Goal: Task Accomplishment & Management: Use online tool/utility

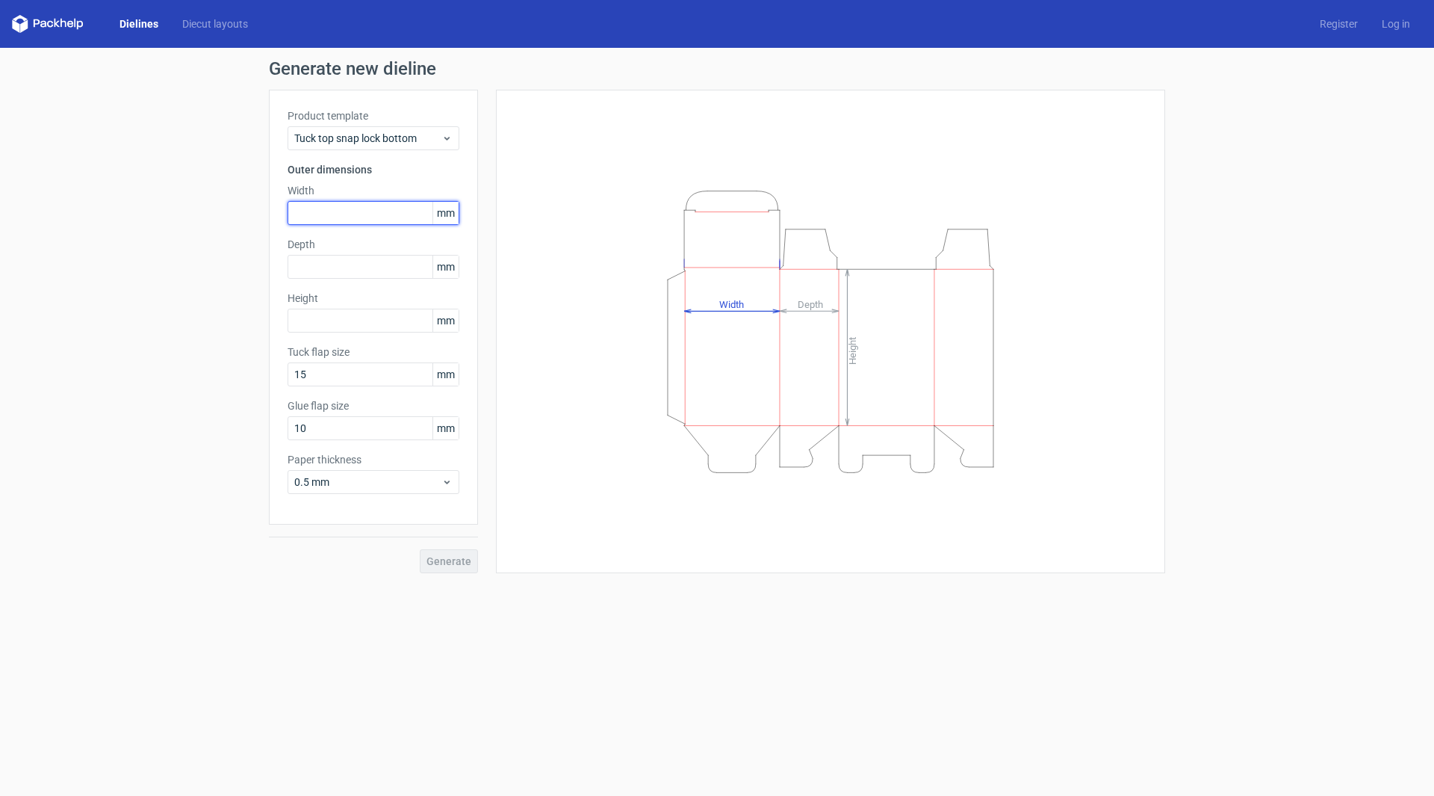
click at [349, 217] on input "text" at bounding box center [374, 213] width 172 height 24
click at [451, 131] on div "Tuck top snap lock bottom" at bounding box center [374, 138] width 172 height 24
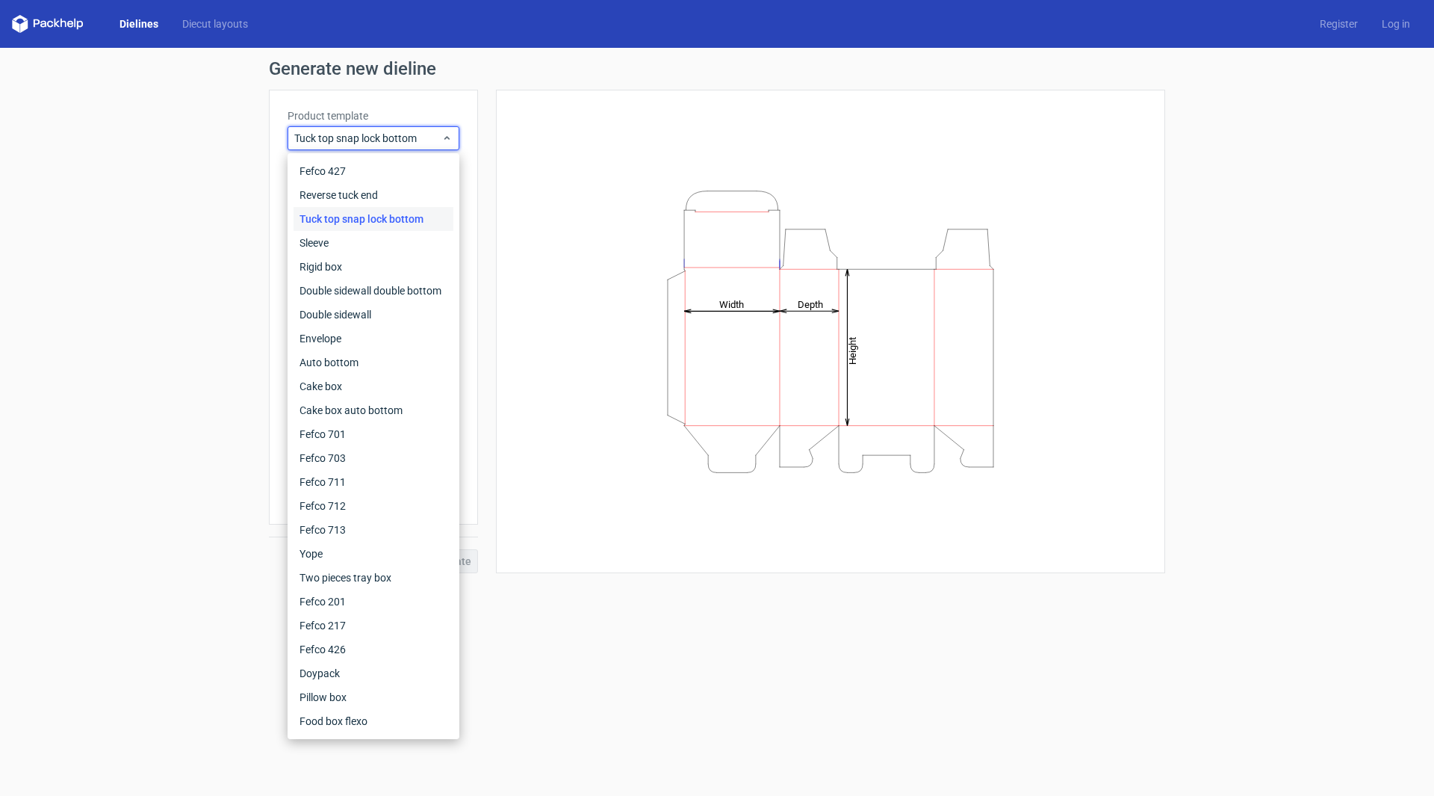
click at [521, 184] on div "Height Depth Width" at bounding box center [831, 331] width 632 height 446
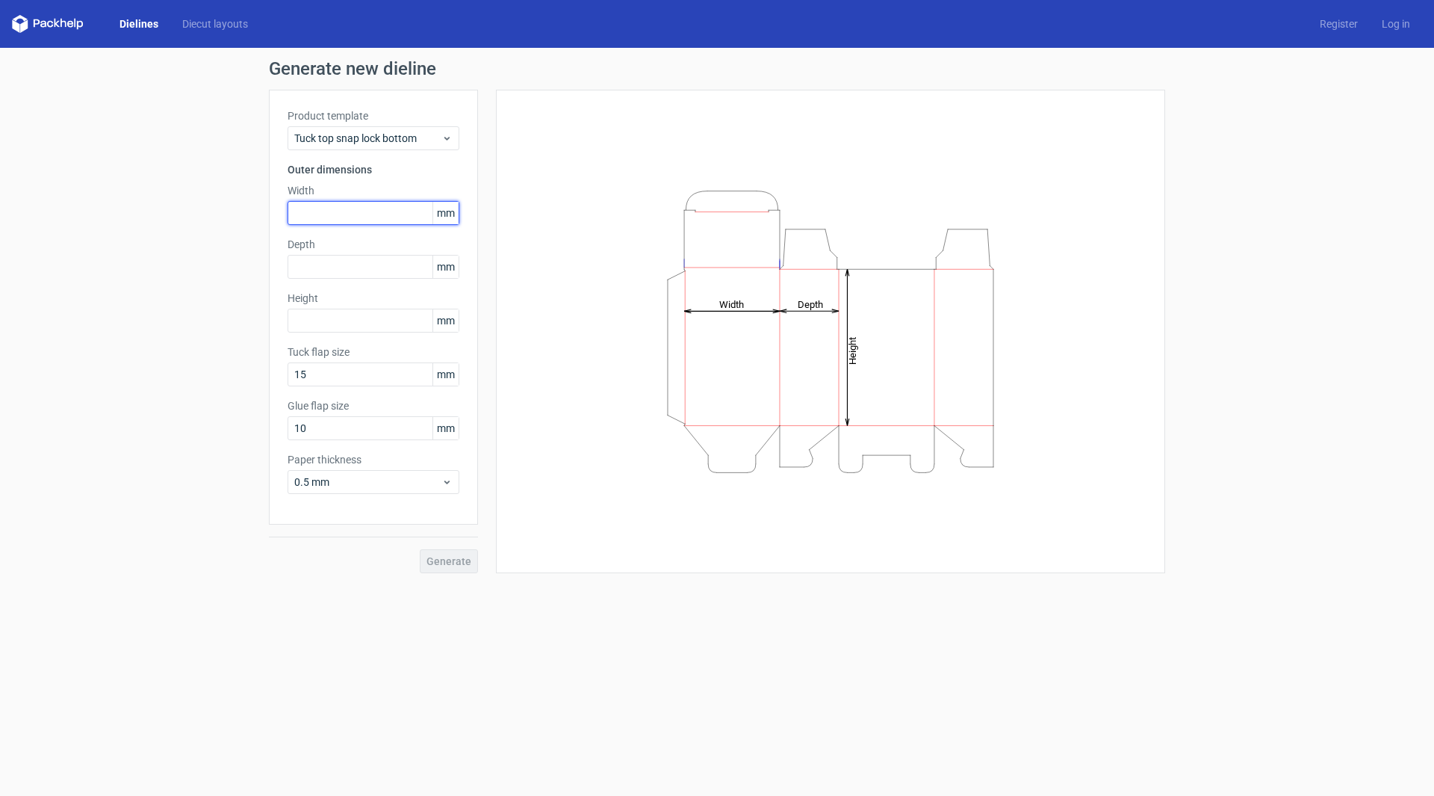
click at [359, 217] on input "text" at bounding box center [374, 213] width 172 height 24
type input "330"
type input "400"
type input "330"
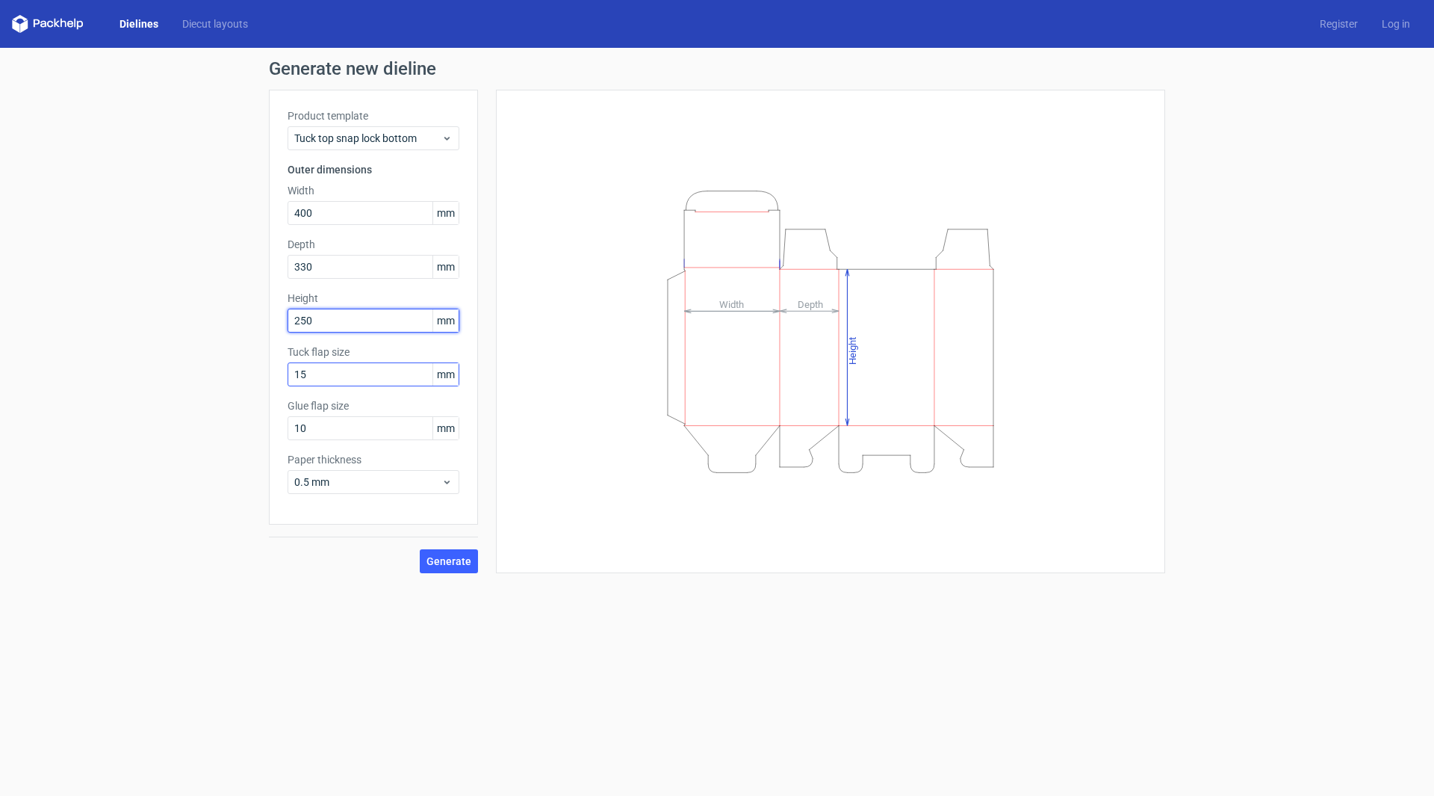
type input "250"
click at [365, 375] on input "15" at bounding box center [374, 374] width 172 height 24
click at [453, 568] on button "Generate" at bounding box center [449, 561] width 58 height 24
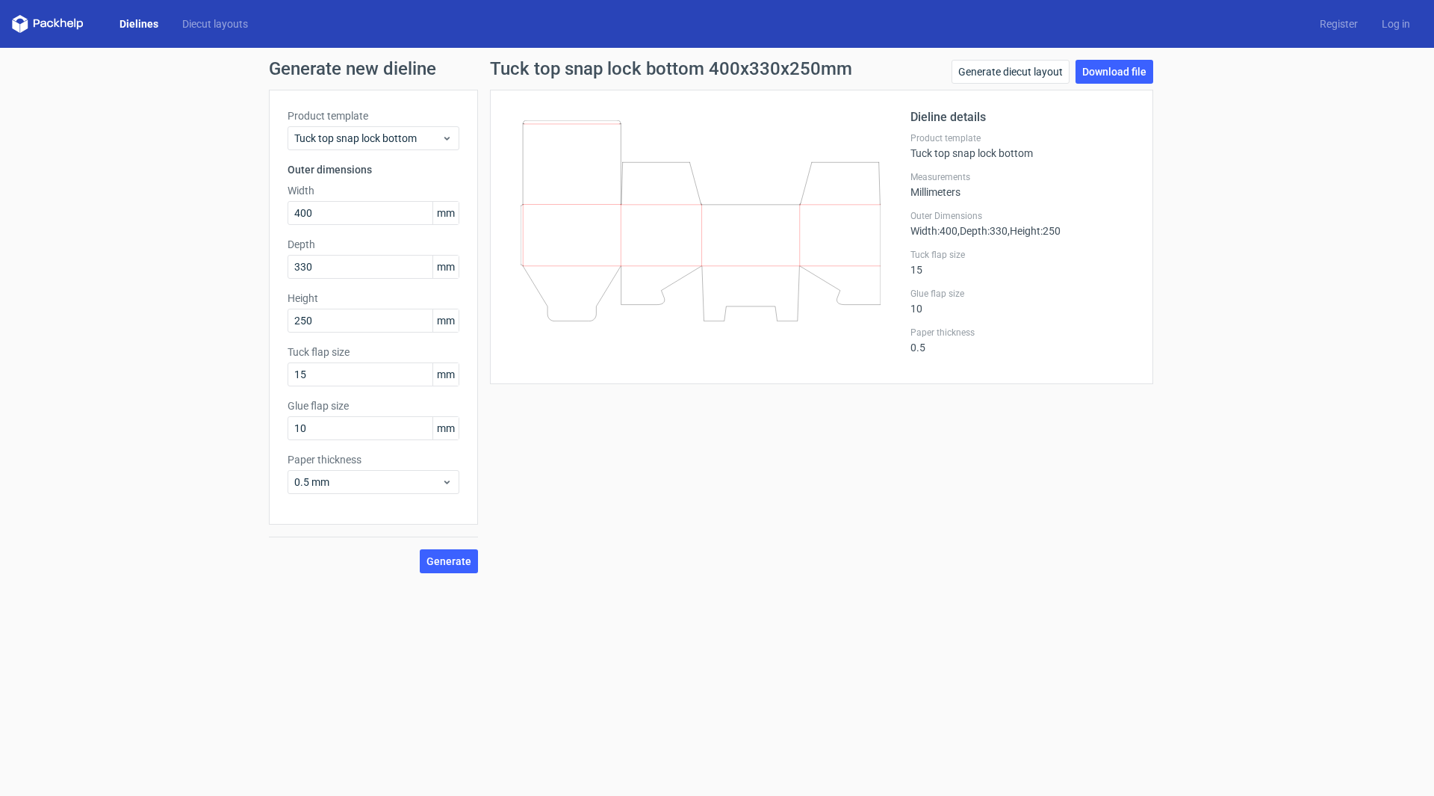
click at [314, 349] on label "Tuck flap size" at bounding box center [374, 351] width 172 height 15
drag, startPoint x: 334, startPoint y: 380, endPoint x: 184, endPoint y: 393, distance: 150.8
click at [138, 395] on div "Generate new dieline Product template Tuck top snap lock bottom Outer dimension…" at bounding box center [717, 316] width 1434 height 537
drag, startPoint x: 229, startPoint y: 427, endPoint x: 310, endPoint y: 410, distance: 82.5
click at [226, 427] on div "Generate new dieline Product template Tuck top snap lock bottom Outer dimension…" at bounding box center [717, 316] width 1434 height 537
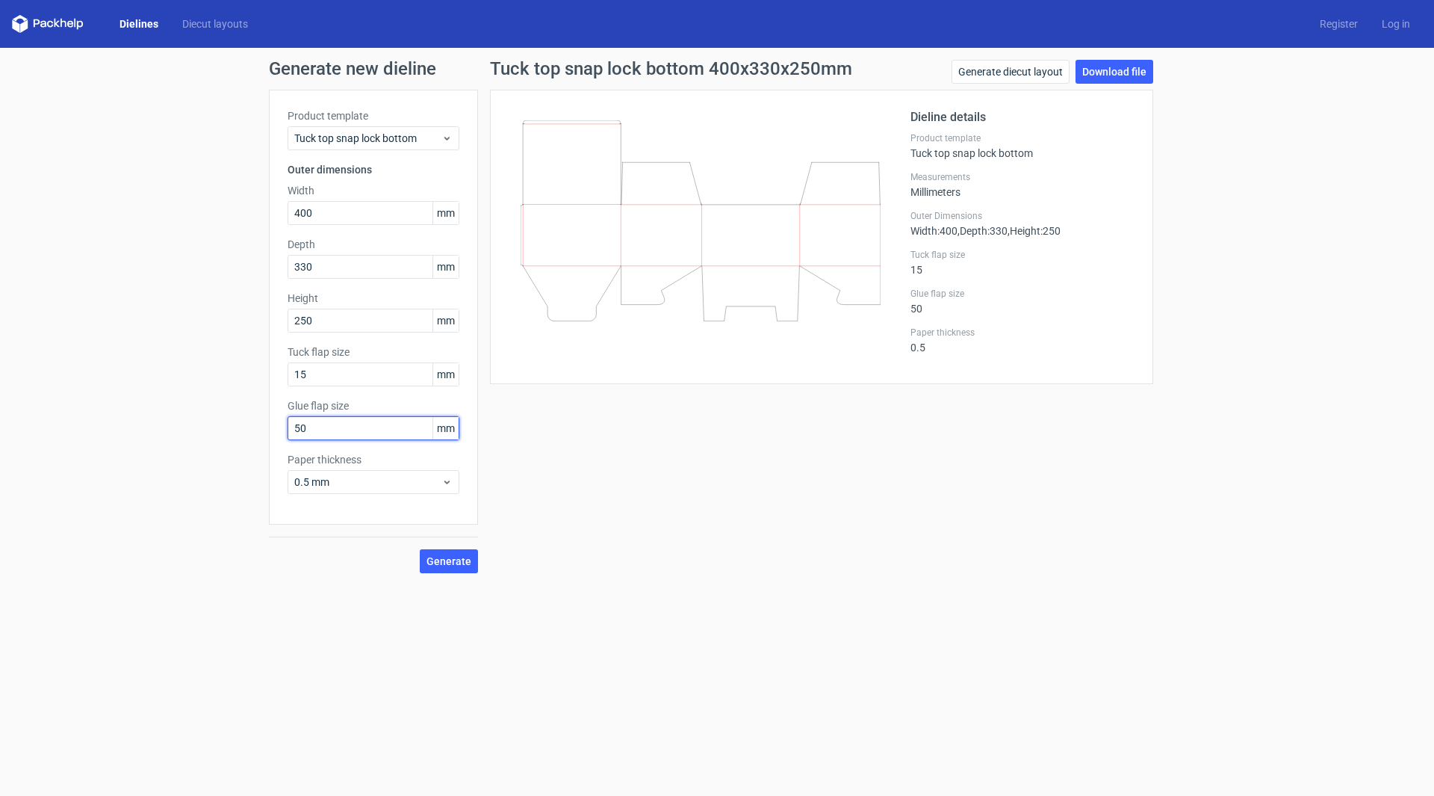
type input "50"
drag, startPoint x: 265, startPoint y: 368, endPoint x: 219, endPoint y: 368, distance: 46.3
click at [214, 368] on div "Generate new dieline Product template Tuck top snap lock bottom Outer dimension…" at bounding box center [717, 316] width 1434 height 537
type input "50"
click at [432, 562] on span "Generate" at bounding box center [449, 561] width 45 height 10
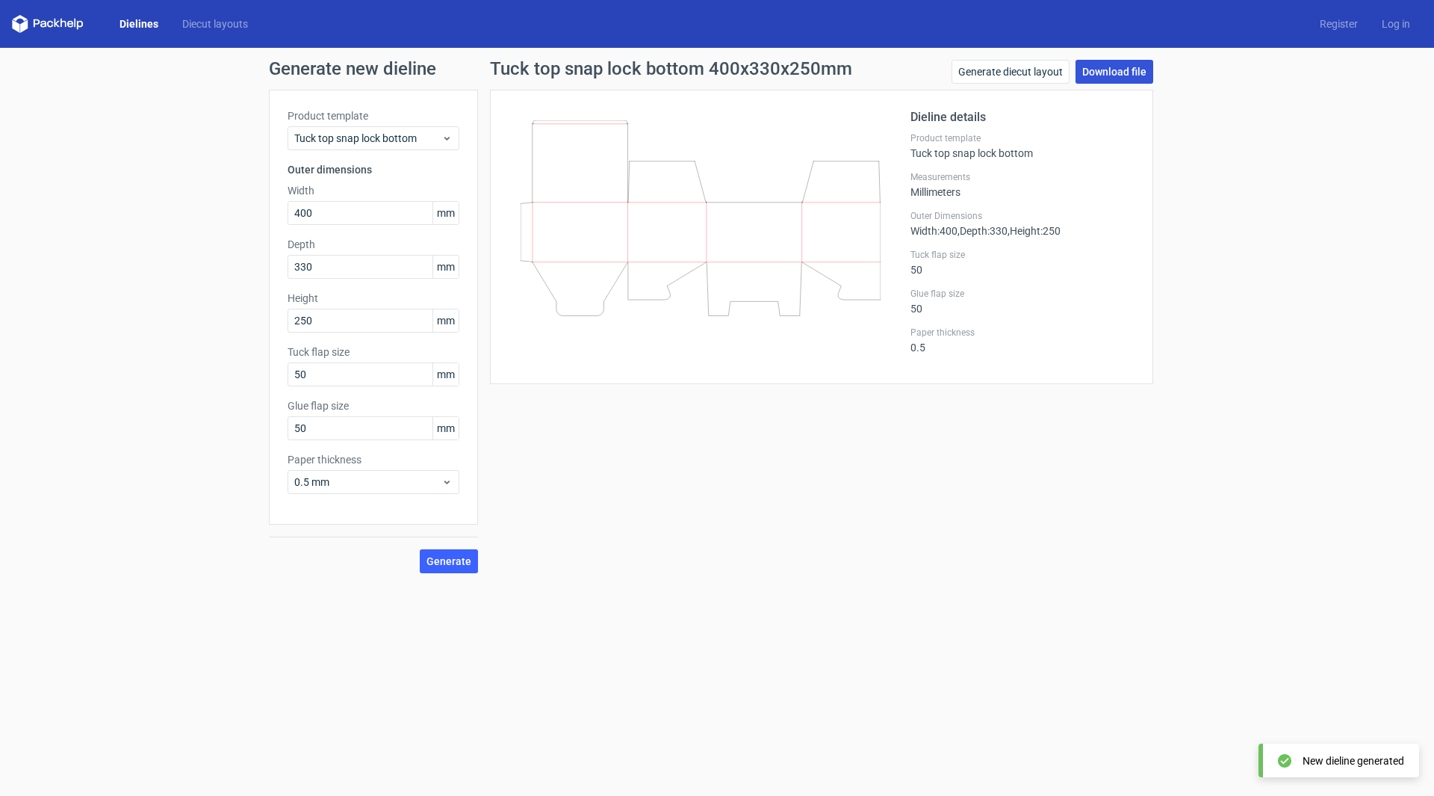
click at [1112, 76] on link "Download file" at bounding box center [1115, 72] width 78 height 24
